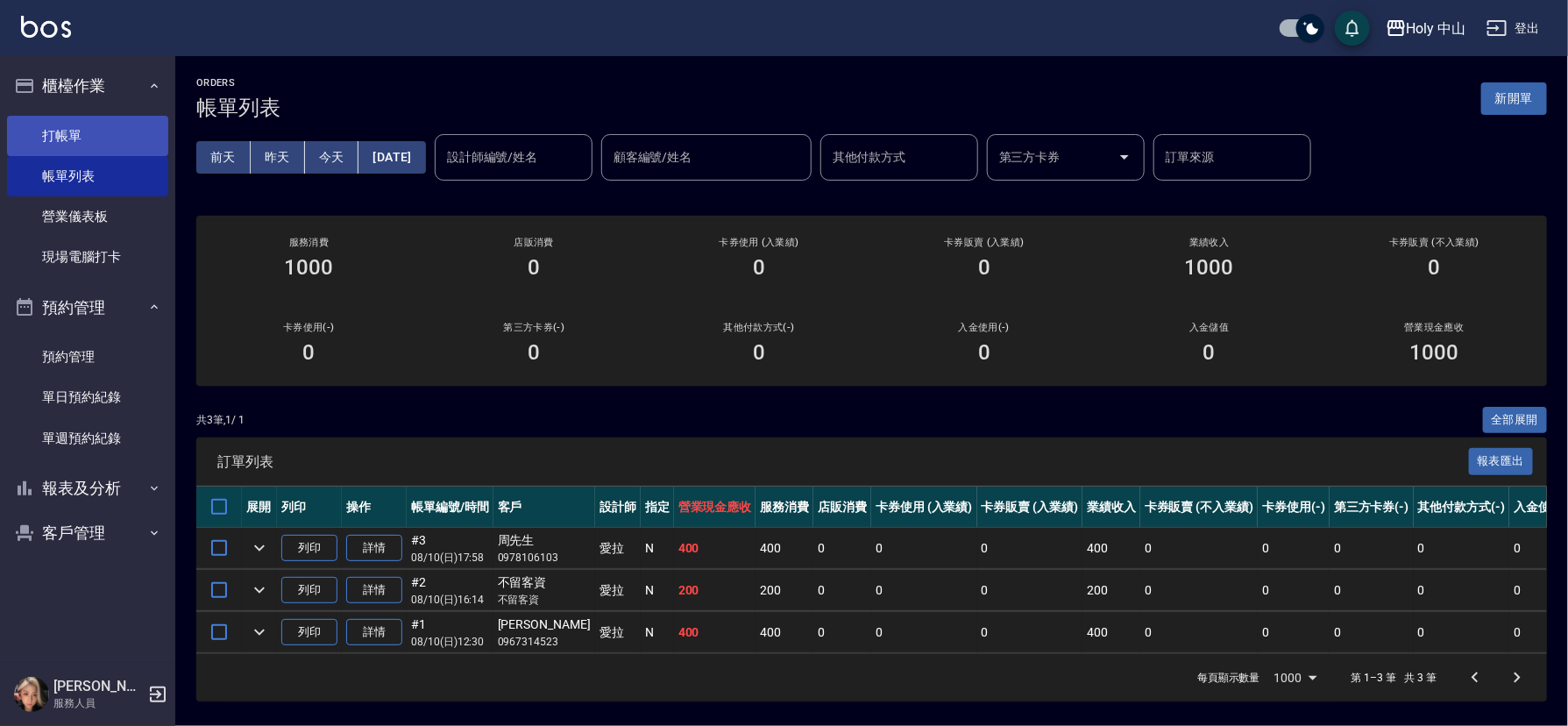
click at [44, 144] on link "打帳單" at bounding box center [88, 136] width 161 height 41
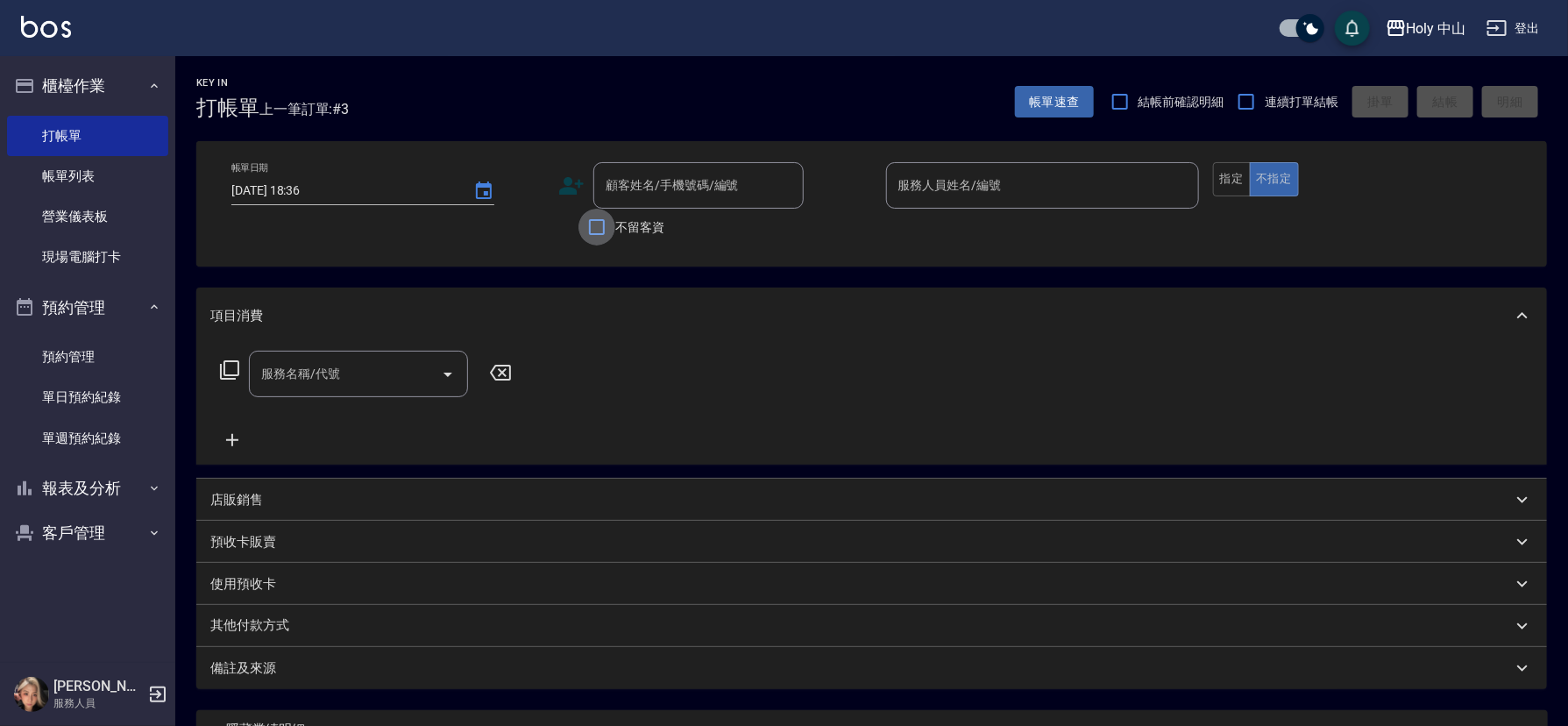
click at [594, 221] on input "不留客資" at bounding box center [597, 227] width 37 height 37
checkbox input "true"
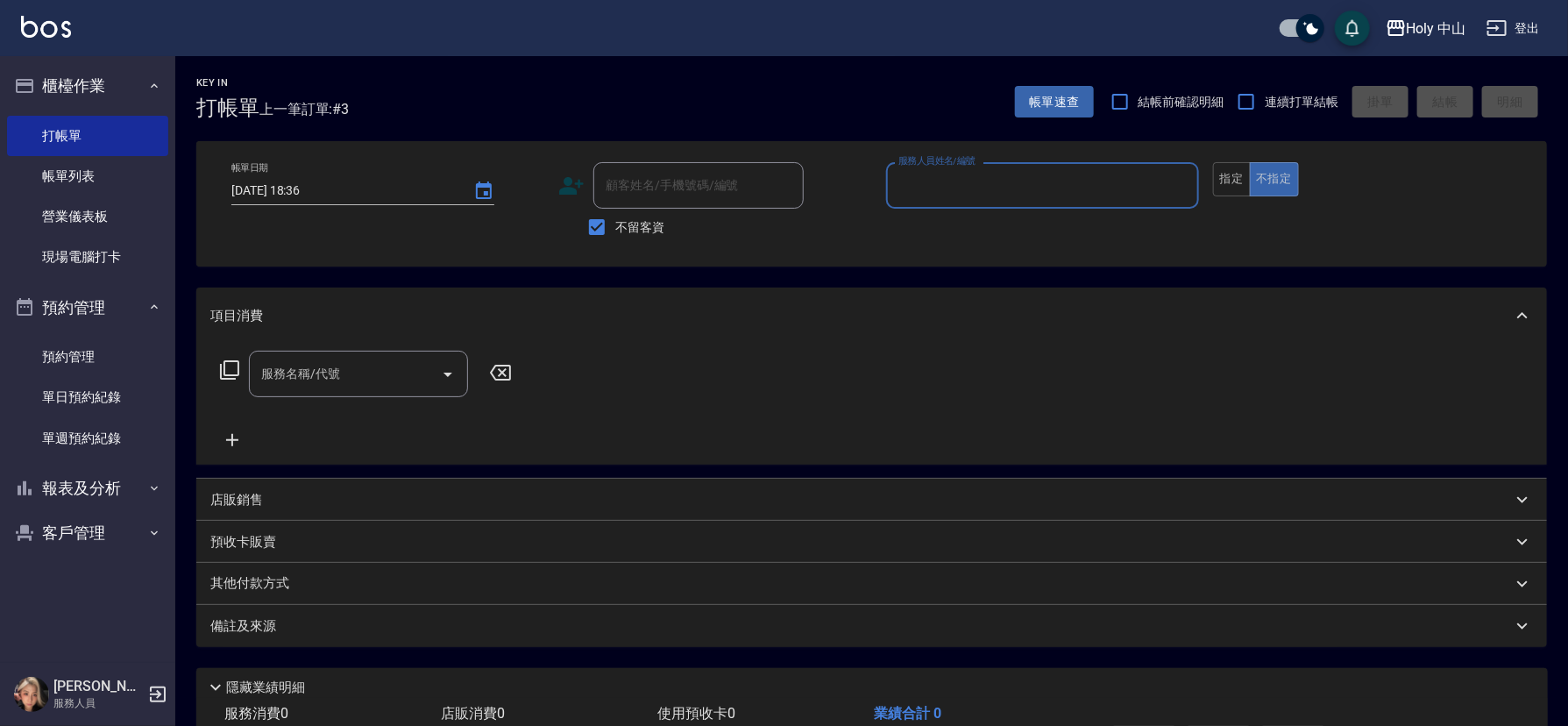
click at [973, 189] on input "服務人員姓名/編號" at bounding box center [1042, 184] width 297 height 30
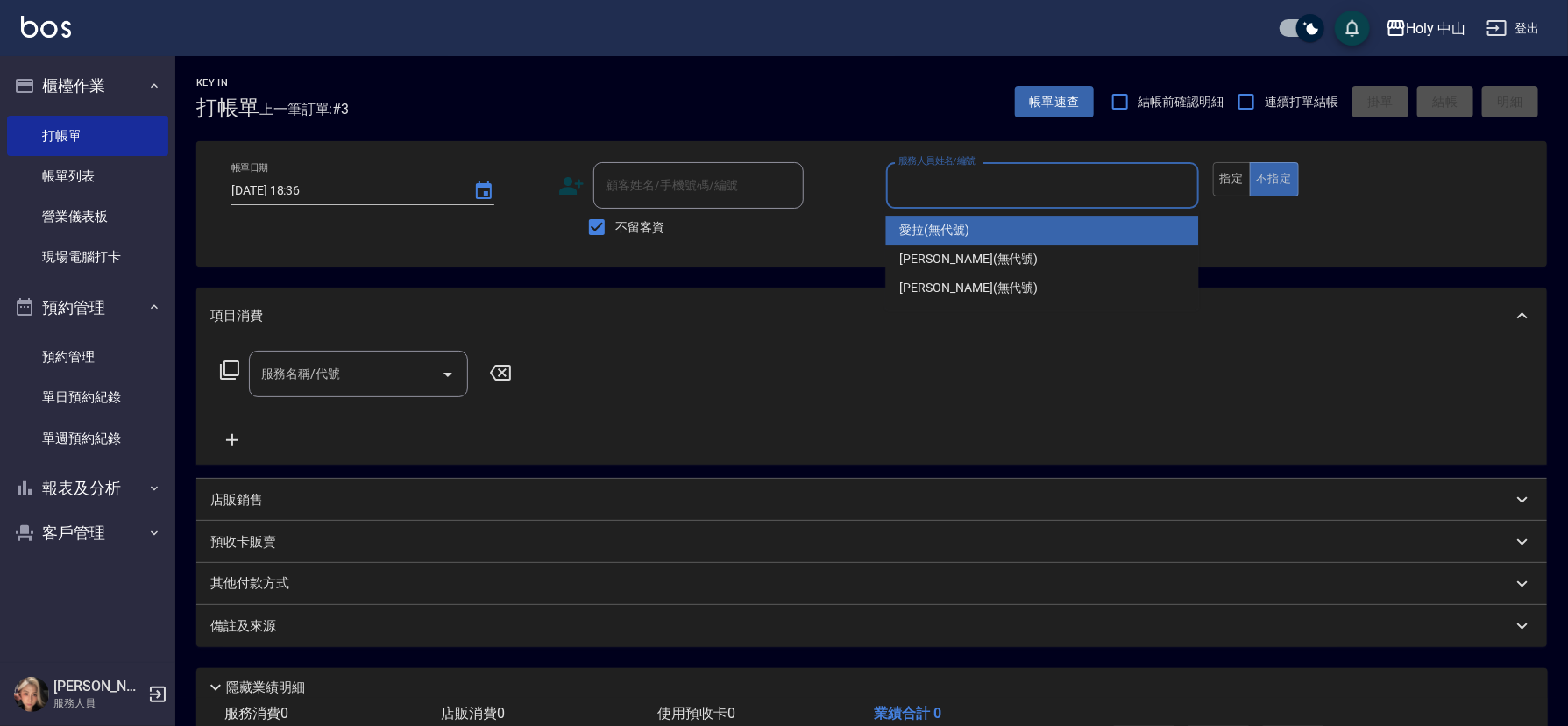
click at [972, 230] on div "愛拉 (無代號)" at bounding box center [1042, 230] width 313 height 29
type input "愛拉(無代號)"
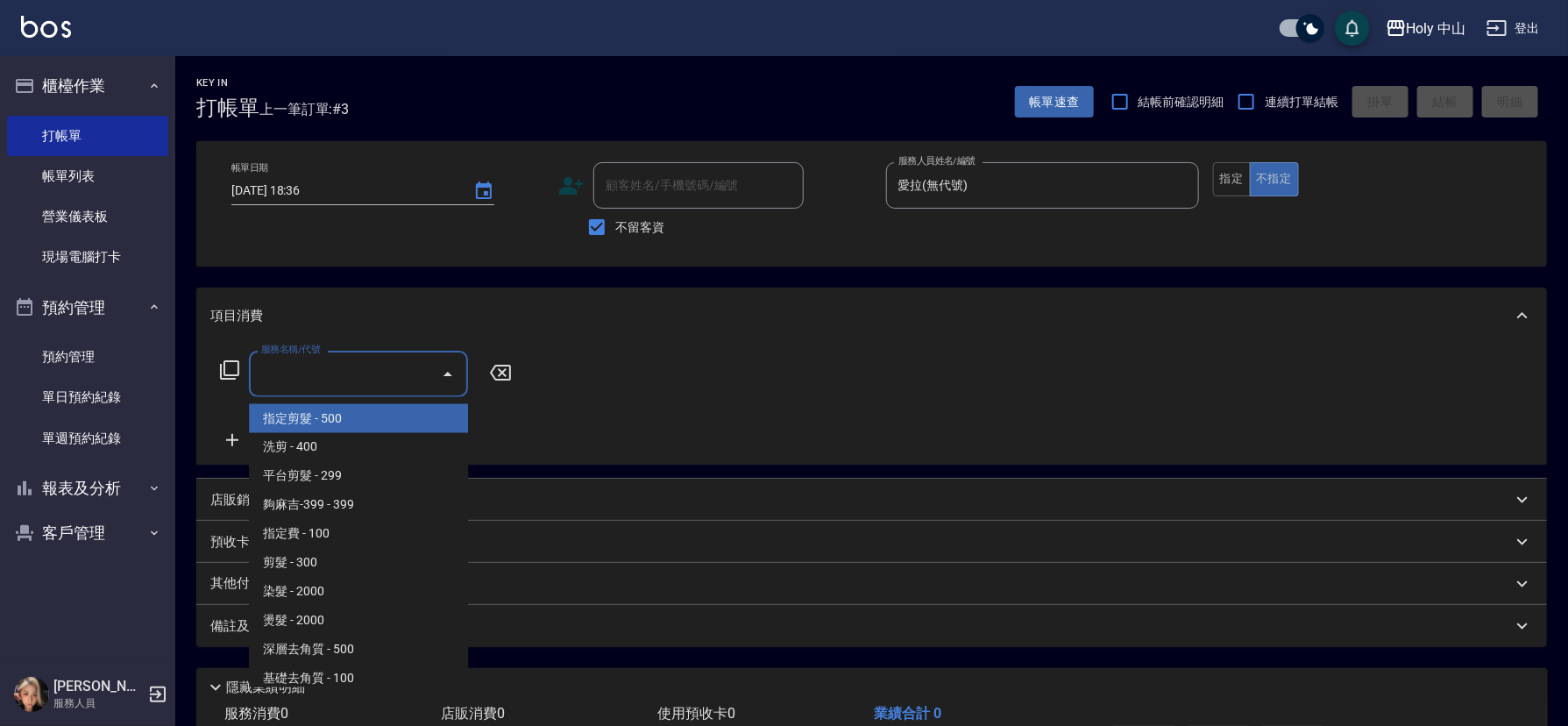
click at [353, 381] on input "服務名稱/代號" at bounding box center [345, 374] width 177 height 30
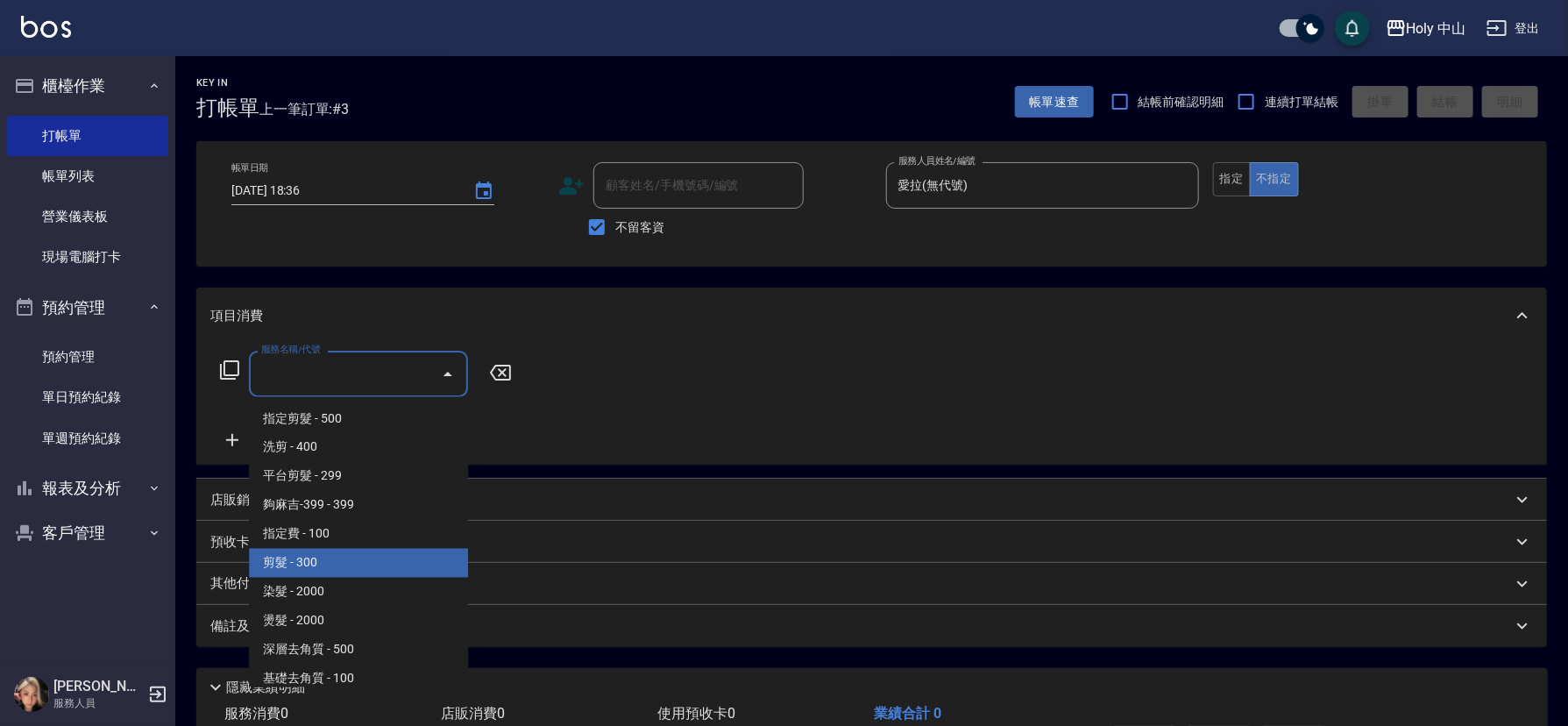
click at [324, 567] on span "剪髮 - 300" at bounding box center [359, 563] width 220 height 29
type input "剪髮(C02)"
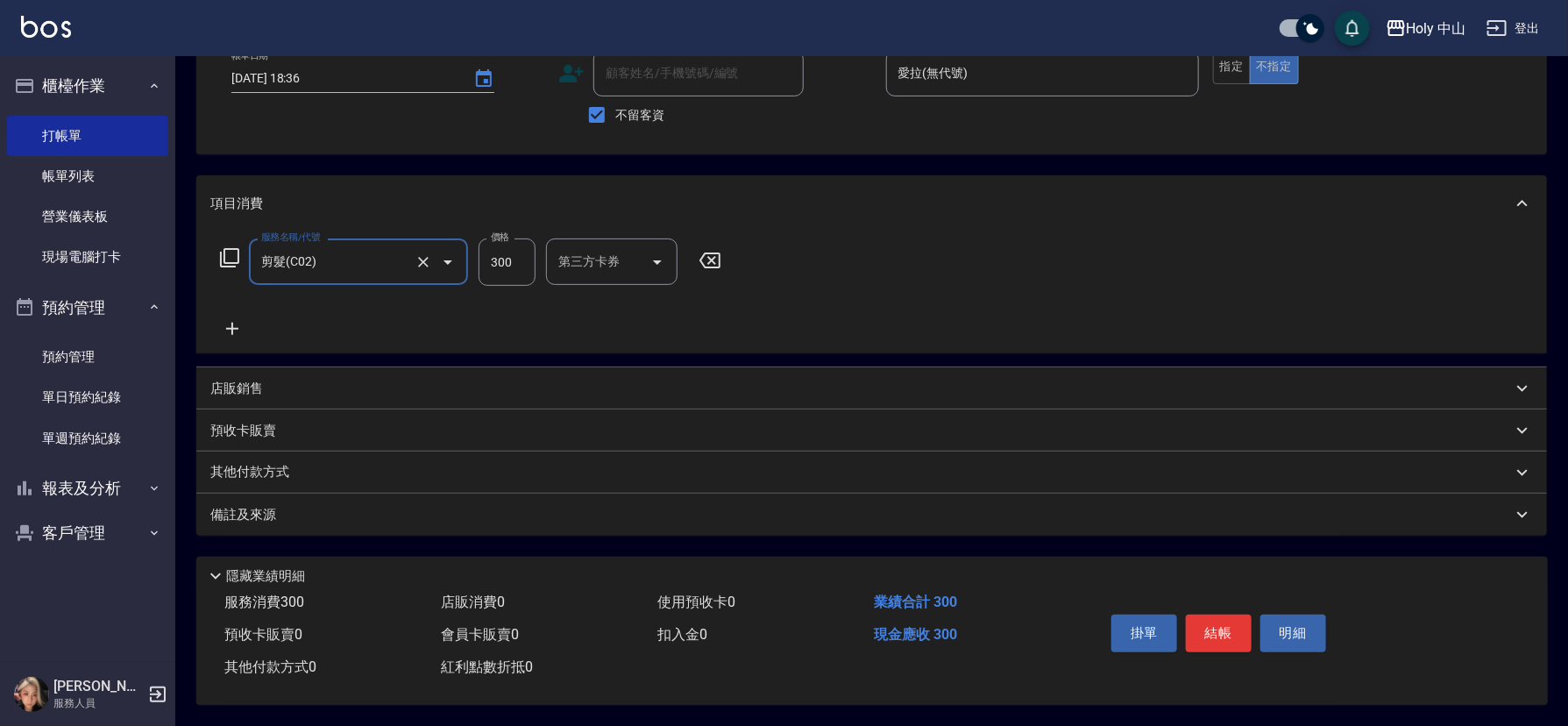
scroll to position [118, 0]
click at [777, 506] on div "備註及來源" at bounding box center [861, 515] width 1301 height 18
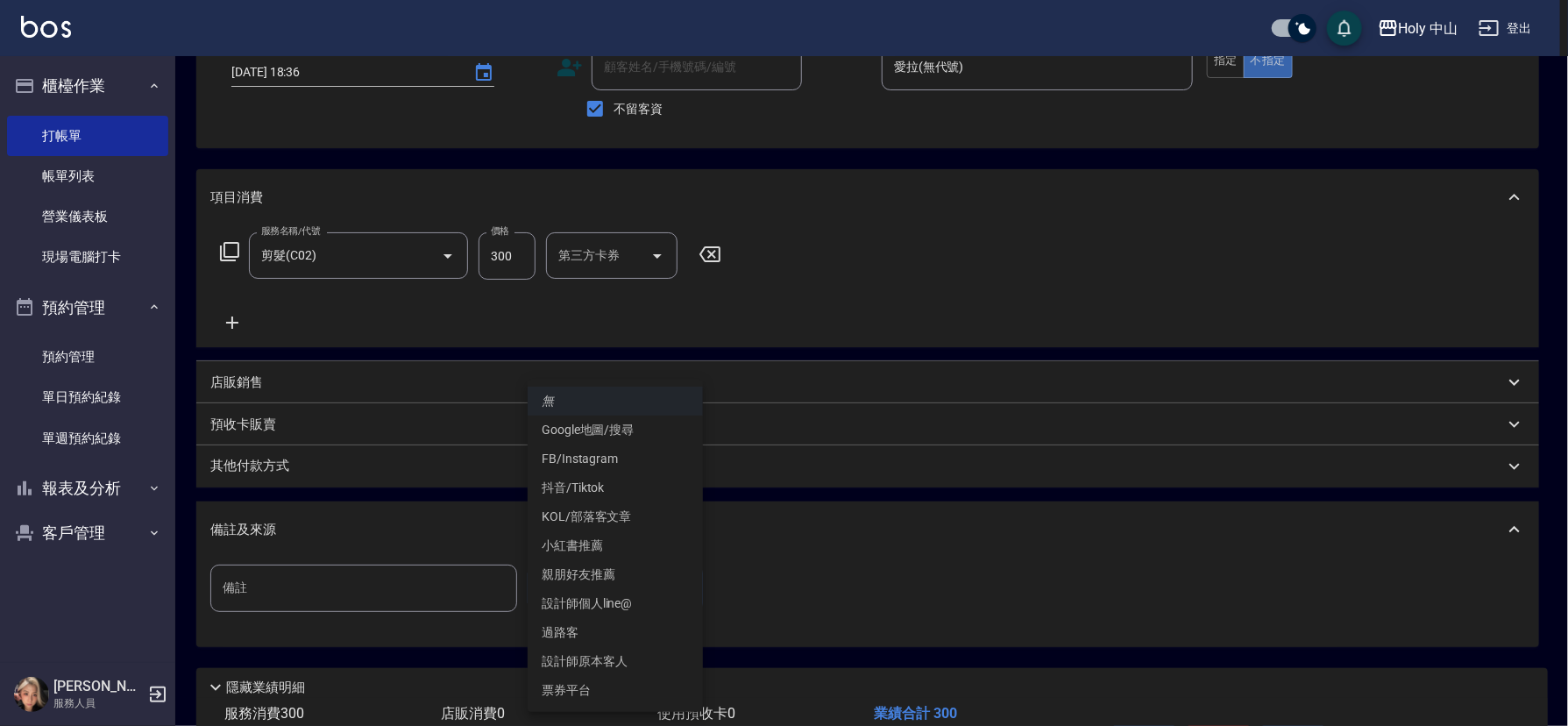
click at [561, 588] on body "Holy 中山 登出 櫃檯作業 打帳單 帳單列表 營業儀表板 現場電腦打卡 預約管理 預約管理 單日預約紀錄 單週預約紀錄 報表及分析 報表目錄 店家日報表 …" at bounding box center [784, 360] width 1568 height 956
click at [570, 633] on li "過路客" at bounding box center [615, 632] width 175 height 29
type input "過路客"
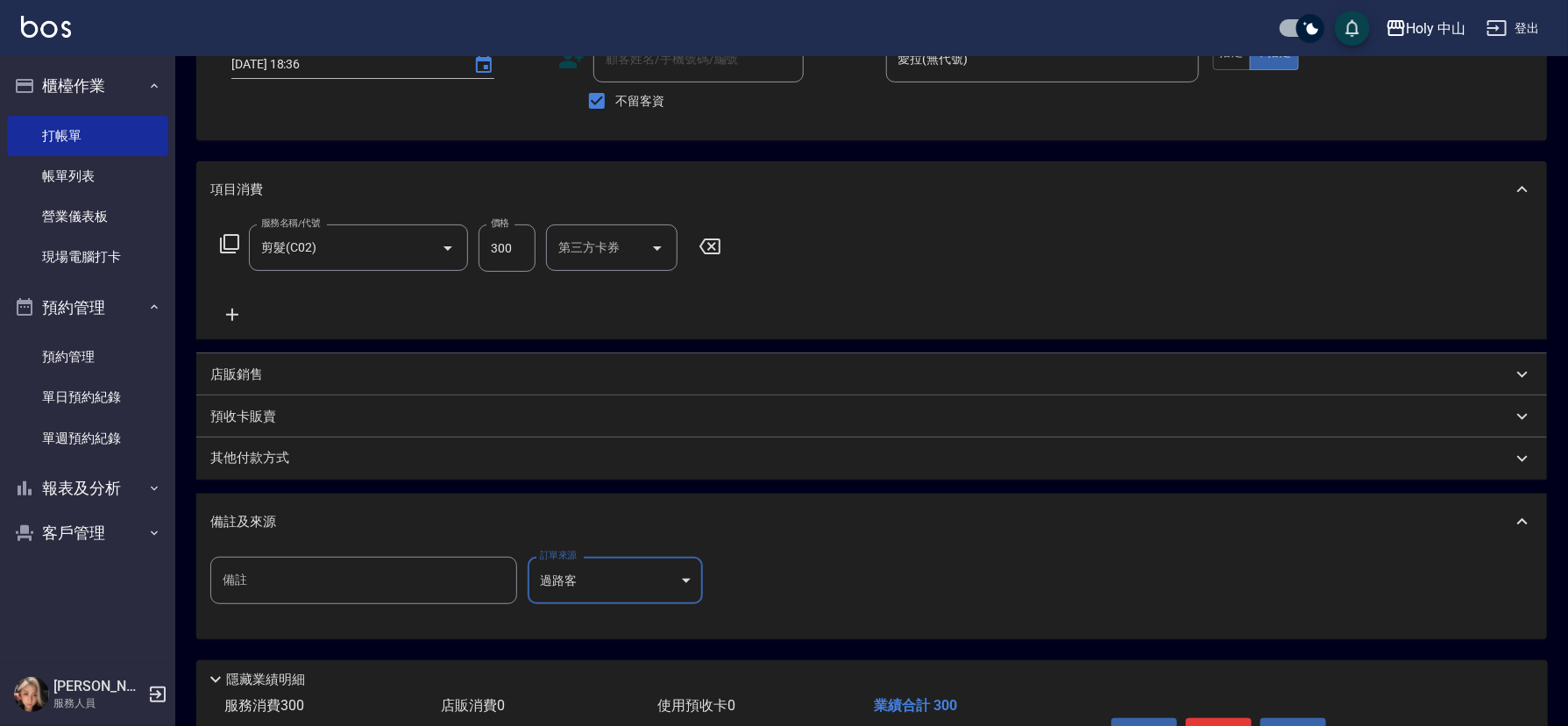
scroll to position [235, 0]
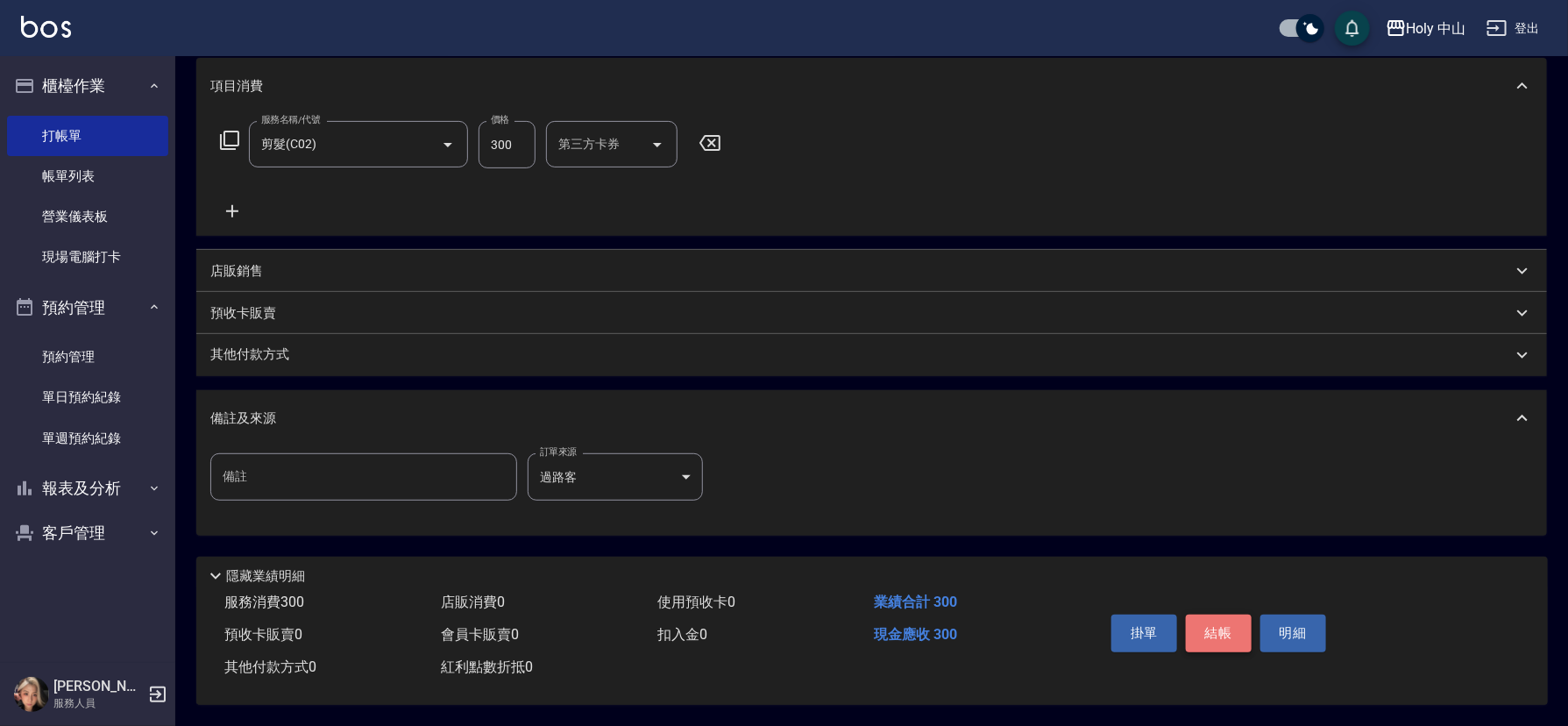
click at [1220, 620] on button "結帳" at bounding box center [1218, 633] width 65 height 37
